Goal: Understand process/instructions

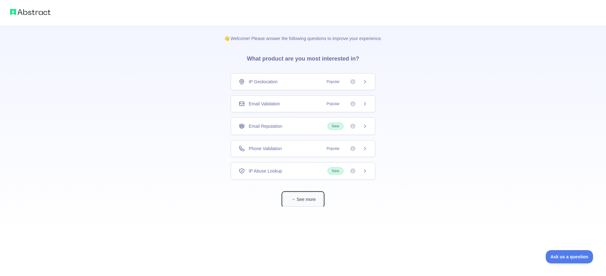
click at [302, 198] on button "See more" at bounding box center [303, 199] width 40 height 14
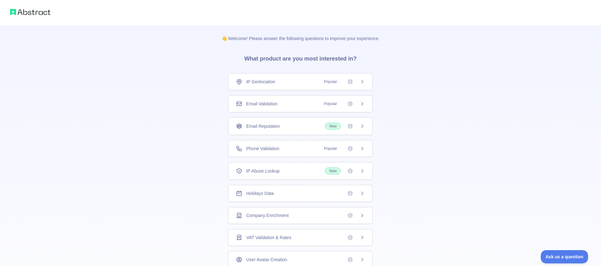
click at [326, 107] on div "Email Validation Popular" at bounding box center [300, 103] width 144 height 17
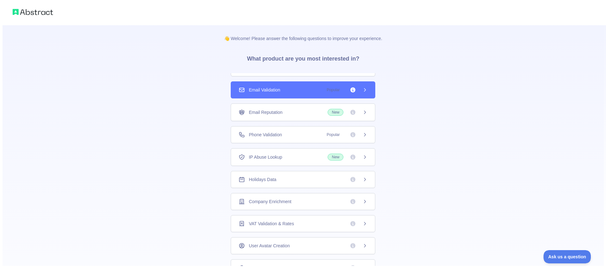
scroll to position [25, 0]
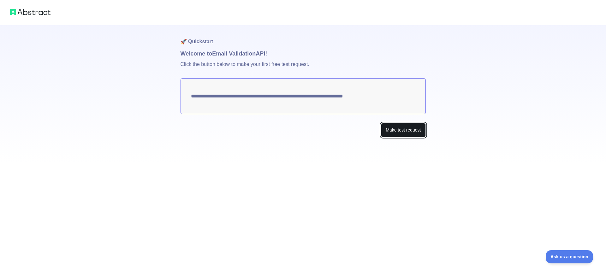
click at [399, 134] on button "Make test request" at bounding box center [403, 130] width 44 height 14
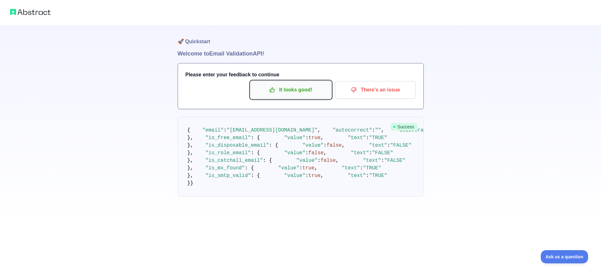
click at [308, 97] on button "It looks good!" at bounding box center [290, 90] width 81 height 18
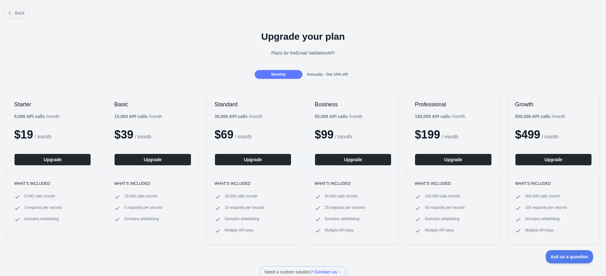
click at [200, 68] on div "Upgrade your plan Plans for the Email Validation API" at bounding box center [303, 45] width 606 height 45
click at [14, 14] on button "Back" at bounding box center [16, 13] width 26 height 11
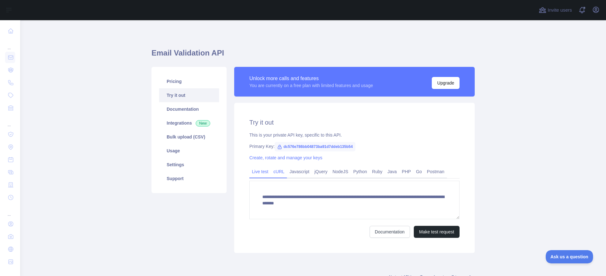
click at [277, 173] on link "cURL" at bounding box center [279, 172] width 16 height 10
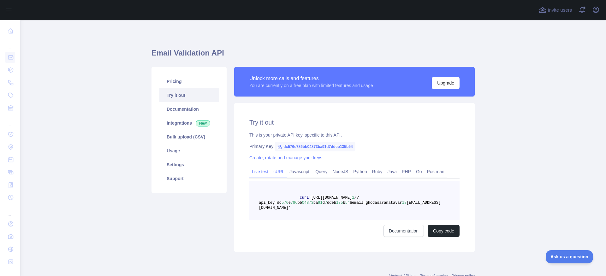
click at [257, 173] on link "Live test" at bounding box center [259, 172] width 21 height 10
